Goal: Check status: Check status

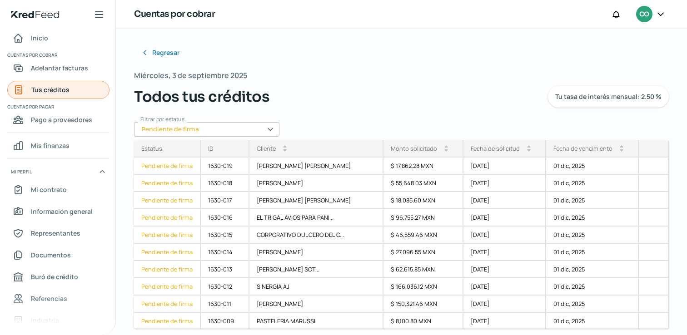
click at [51, 90] on span "Tus créditos" at bounding box center [50, 89] width 38 height 11
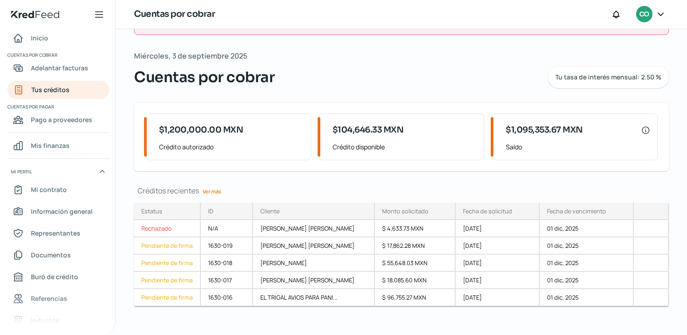
scroll to position [43, 0]
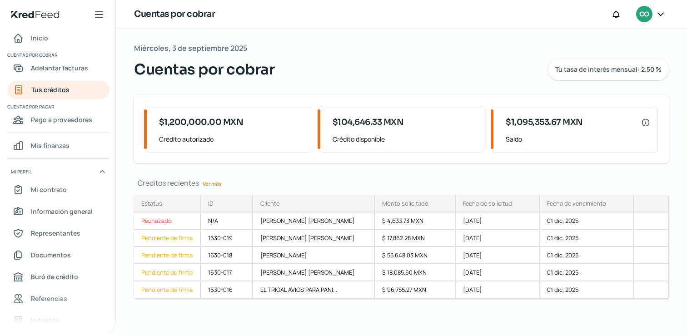
click at [213, 184] on link "Ver más" at bounding box center [212, 184] width 26 height 14
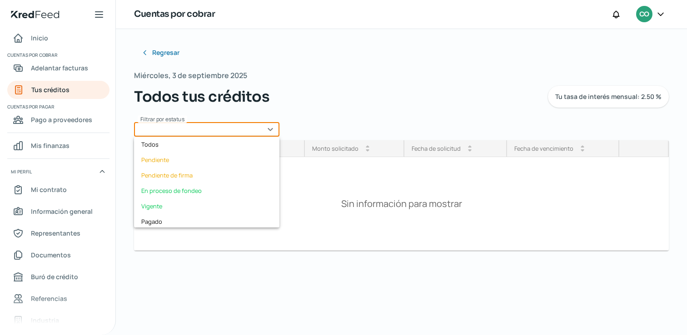
click at [266, 131] on input "text" at bounding box center [206, 129] width 145 height 15
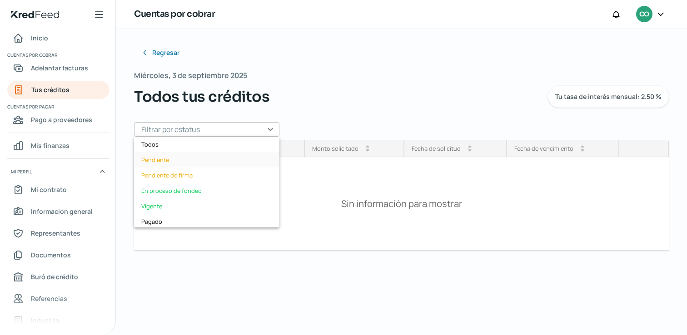
click at [229, 160] on div "Pendiente" at bounding box center [206, 159] width 145 height 15
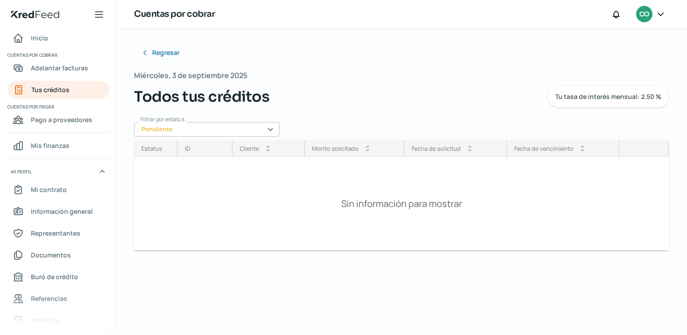
click at [274, 130] on input "Pendiente" at bounding box center [206, 129] width 145 height 15
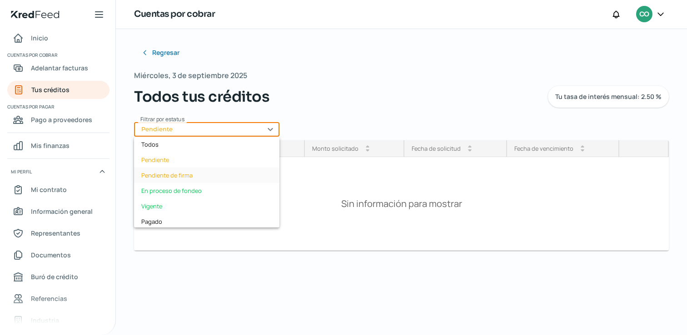
click at [237, 175] on div "Pendiente de firma" at bounding box center [206, 175] width 145 height 15
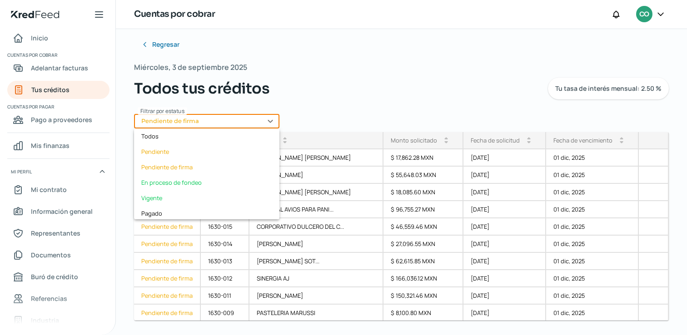
click at [271, 125] on input "Pendiente de firma" at bounding box center [206, 121] width 145 height 15
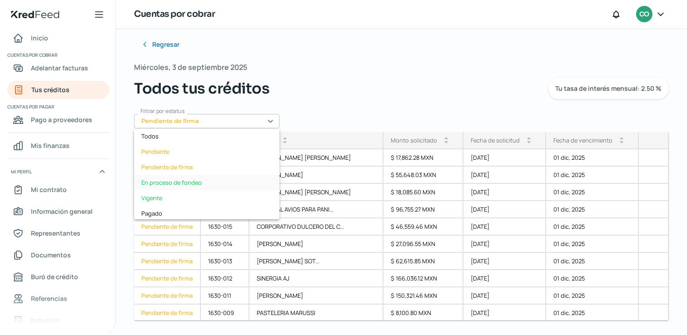
click at [239, 180] on div "En proceso de fondeo" at bounding box center [206, 182] width 145 height 15
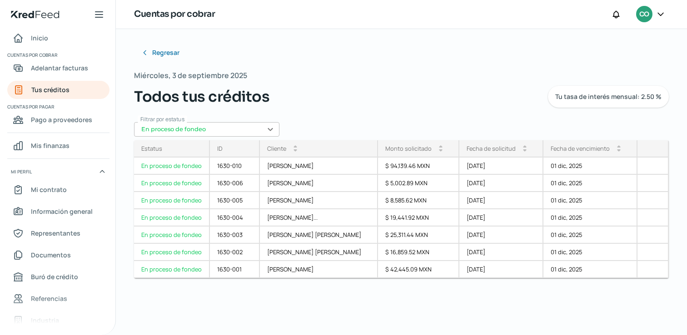
click at [269, 130] on input "En proceso de fondeo" at bounding box center [206, 129] width 145 height 15
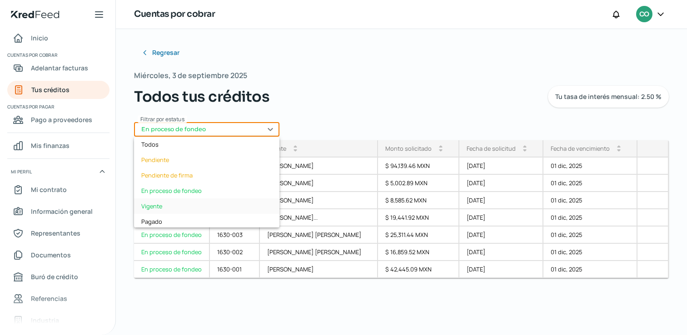
click at [228, 201] on div "Vigente" at bounding box center [206, 206] width 145 height 15
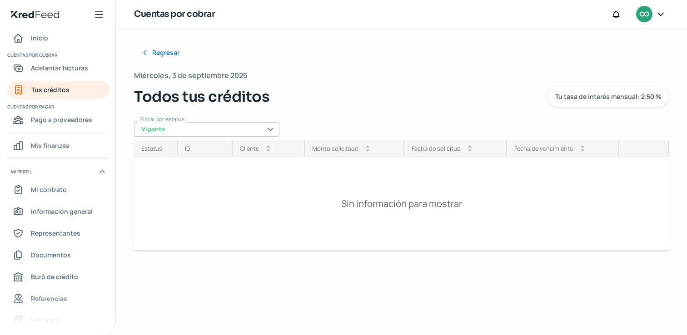
click at [270, 128] on input "Vigente" at bounding box center [206, 129] width 145 height 15
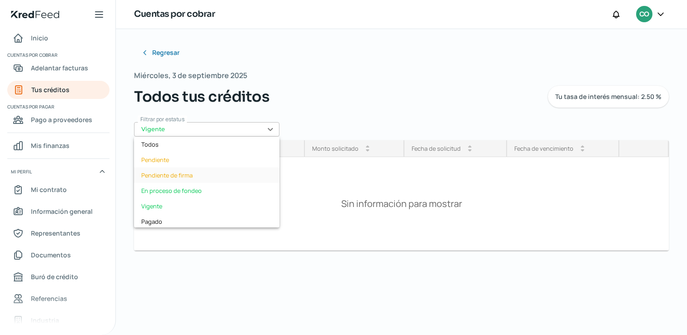
click at [233, 171] on div "Pendiente de firma" at bounding box center [206, 175] width 145 height 15
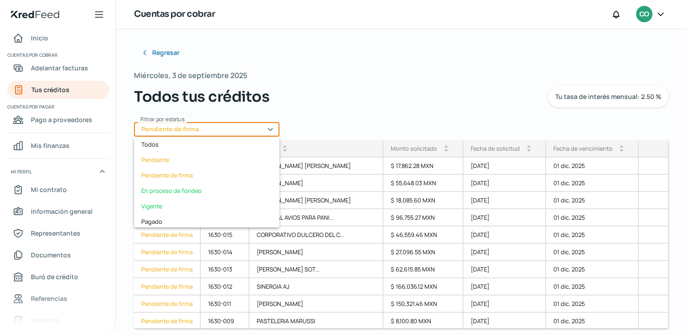
click at [266, 132] on input "Pendiente de firma" at bounding box center [206, 129] width 145 height 15
click at [234, 157] on div "Pendiente" at bounding box center [206, 159] width 145 height 15
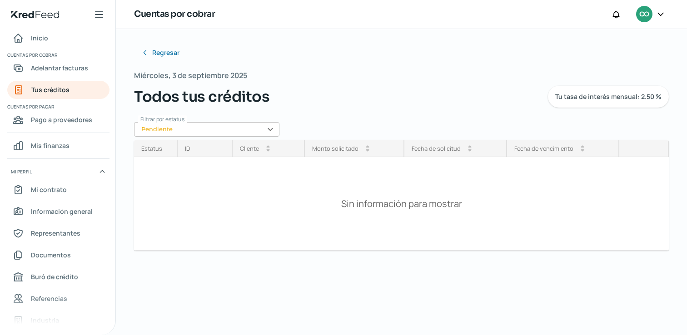
click at [273, 129] on input "Pendiente" at bounding box center [206, 129] width 145 height 15
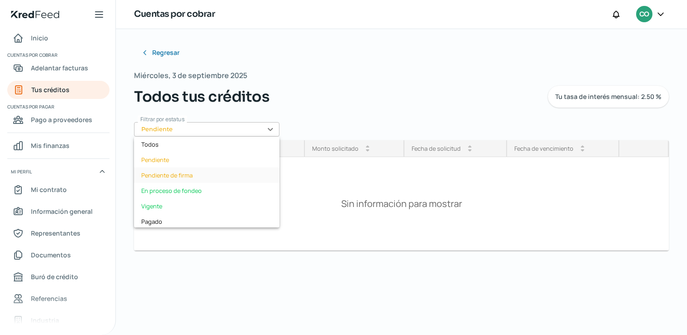
click at [241, 173] on div "Pendiente de firma" at bounding box center [206, 175] width 145 height 15
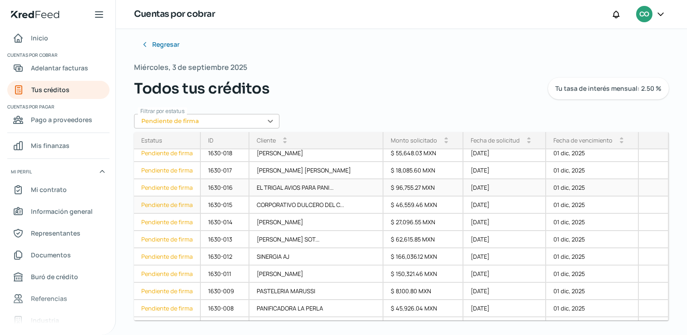
scroll to position [36, 0]
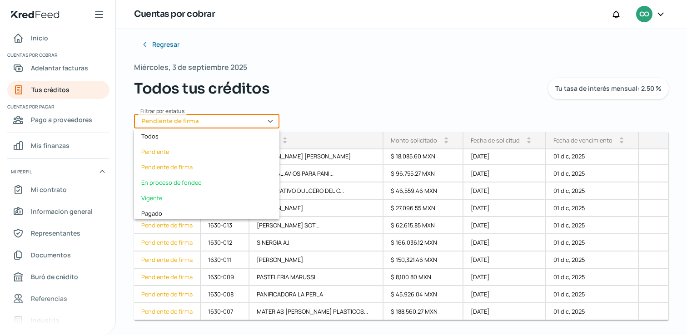
click at [270, 120] on input "Pendiente de firma" at bounding box center [206, 121] width 145 height 15
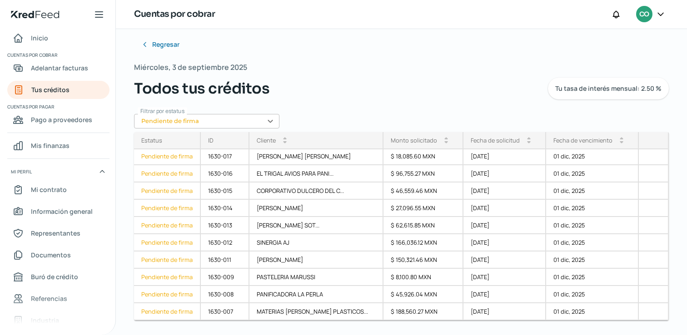
click at [307, 116] on div "Regresar Miércoles, 3 de septiembre 2025 Todos tus créditos Tu tasa de interés …" at bounding box center [401, 146] width 535 height 222
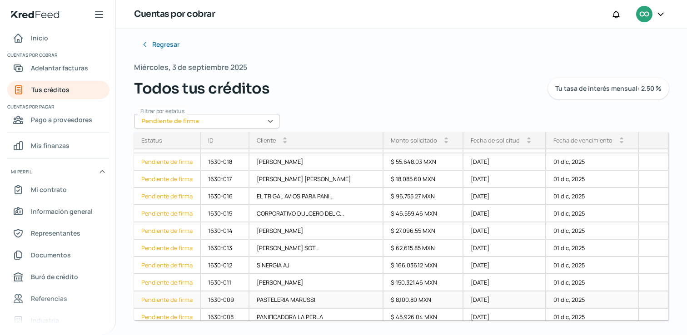
scroll to position [0, 0]
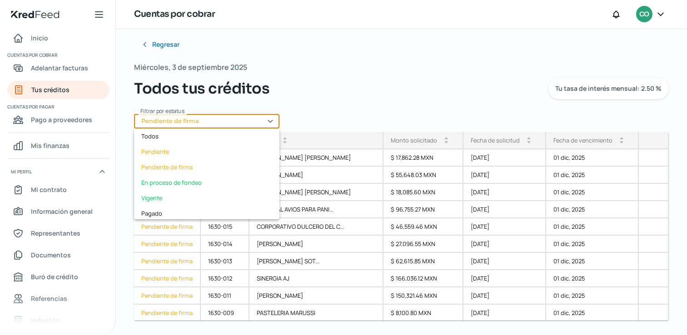
click at [274, 127] on input "Pendiente de firma" at bounding box center [206, 121] width 145 height 15
click at [229, 179] on div "En proceso de fondeo" at bounding box center [206, 182] width 145 height 15
type input "En proceso de fondeo"
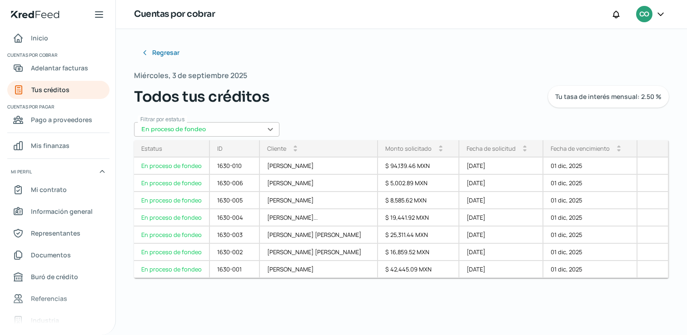
click at [270, 125] on input "En proceso de fondeo" at bounding box center [206, 129] width 145 height 15
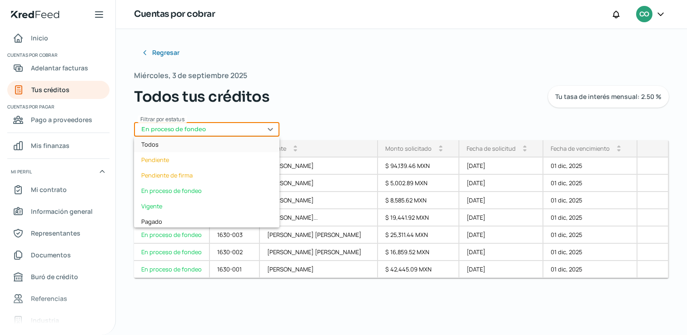
click at [200, 141] on div "Todos" at bounding box center [206, 144] width 145 height 15
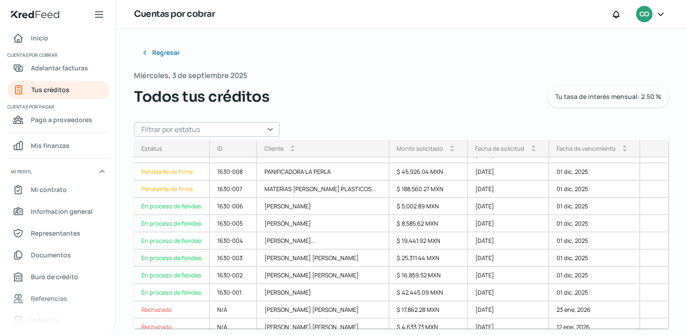
scroll to position [200, 0]
